Goal: Navigation & Orientation: Find specific page/section

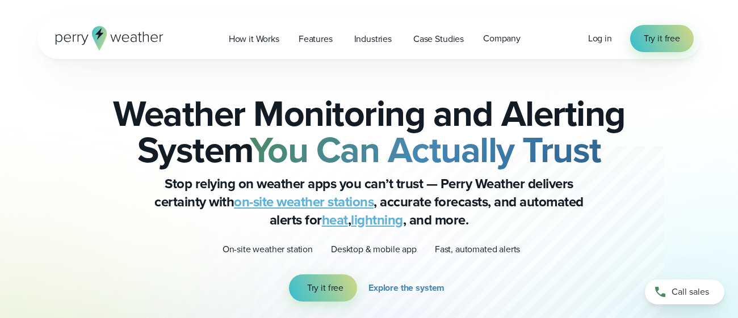
scroll to position [56, 0]
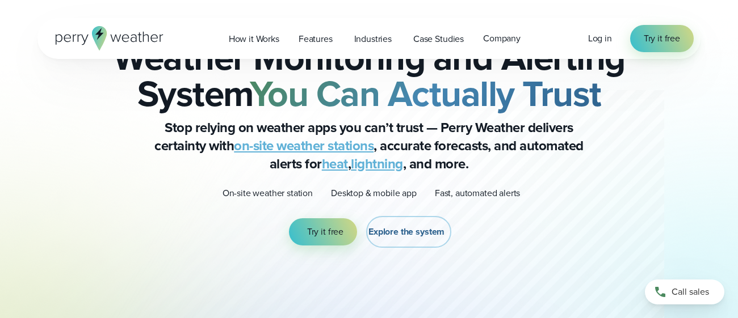
click at [375, 225] on span "Explore the system" at bounding box center [406, 232] width 76 height 14
